Goal: Information Seeking & Learning: Learn about a topic

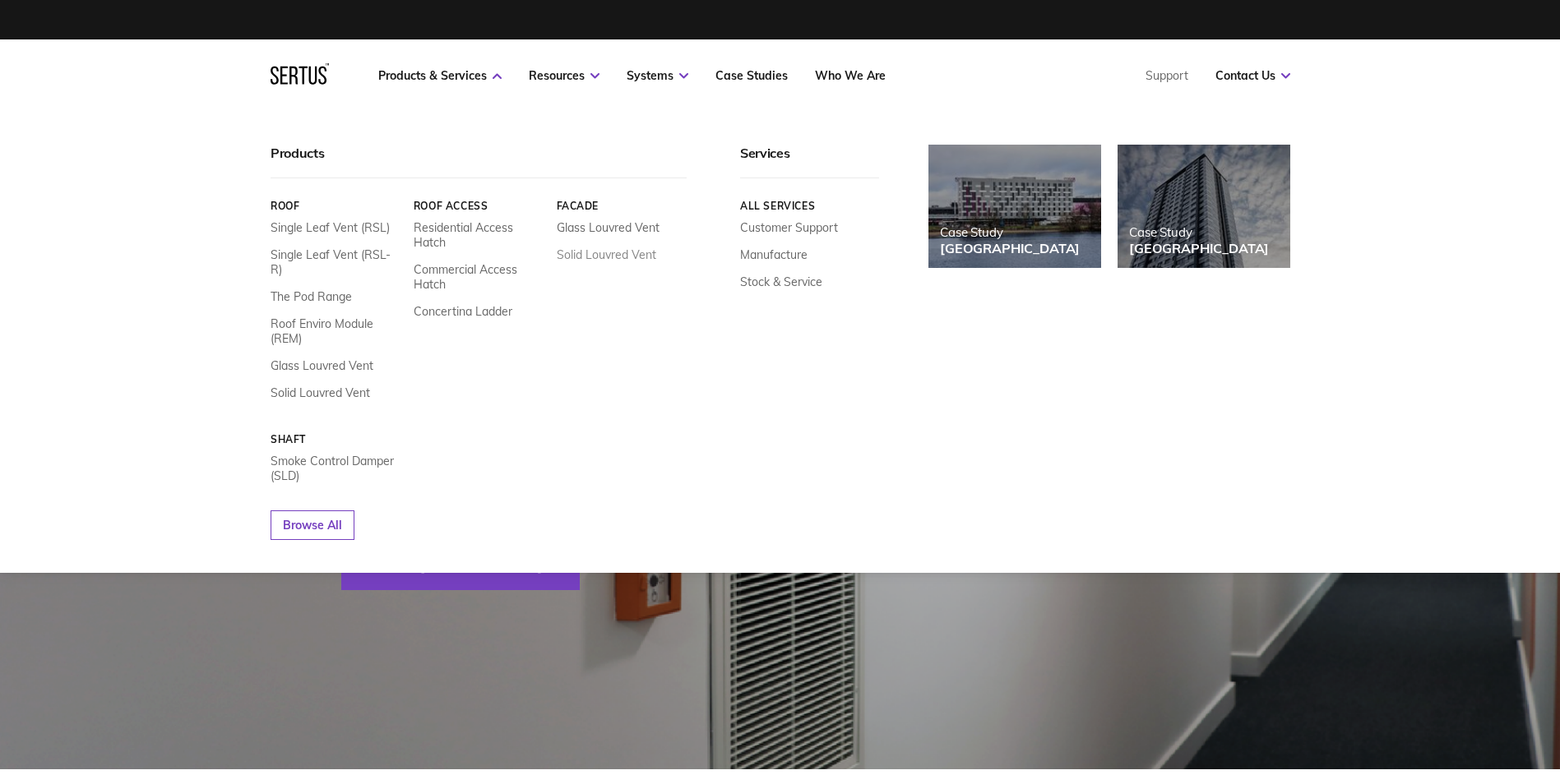
click at [602, 257] on link "Solid Louvred Vent" at bounding box center [606, 255] width 99 height 15
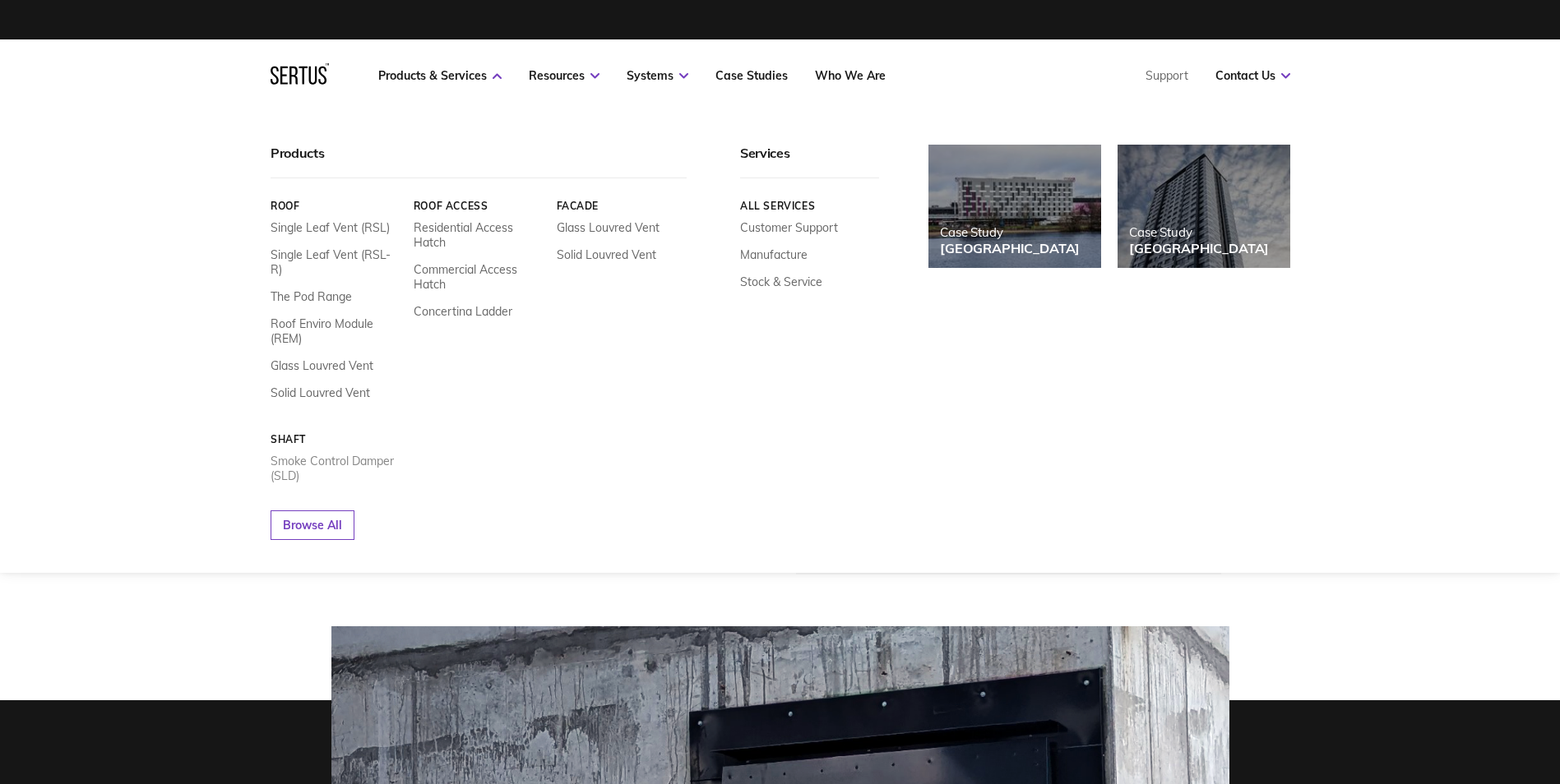
click at [313, 454] on link "Smoke Control Damper (SLD)" at bounding box center [336, 468] width 131 height 29
